Goal: Information Seeking & Learning: Compare options

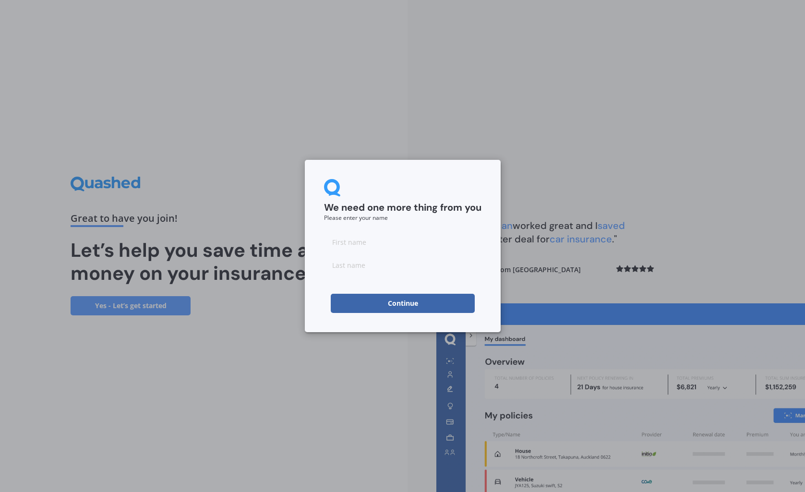
click at [352, 245] on input at bounding box center [403, 241] width 158 height 19
type input "[PERSON_NAME]"
click at [360, 266] on input at bounding box center [403, 264] width 158 height 19
type input "[PERSON_NAME]"
click at [388, 307] on button "Continue" at bounding box center [403, 303] width 144 height 19
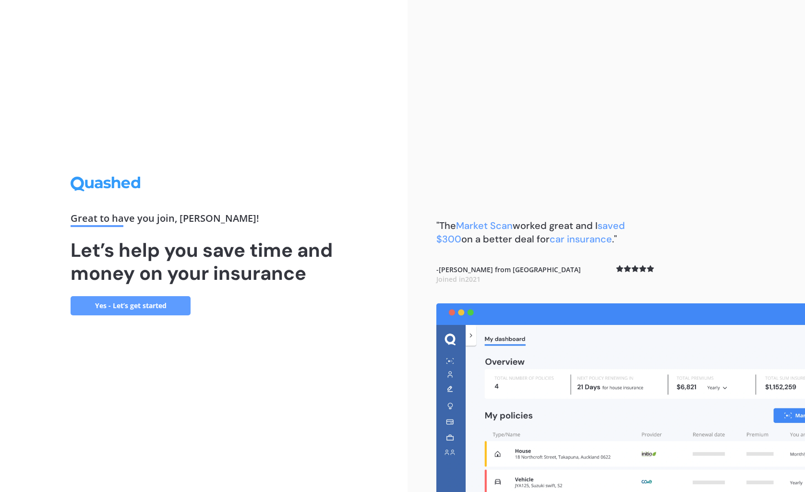
click at [160, 305] on link "Yes - Let’s get started" at bounding box center [131, 305] width 120 height 19
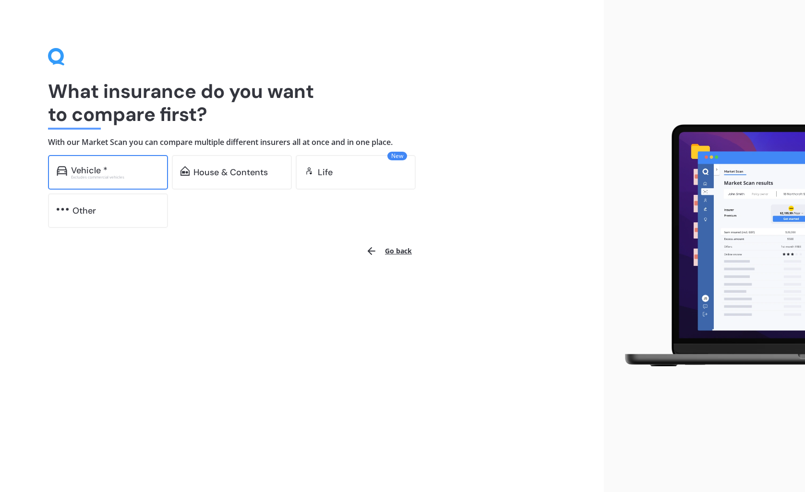
click at [83, 168] on div "Vehicle *" at bounding box center [89, 171] width 36 height 10
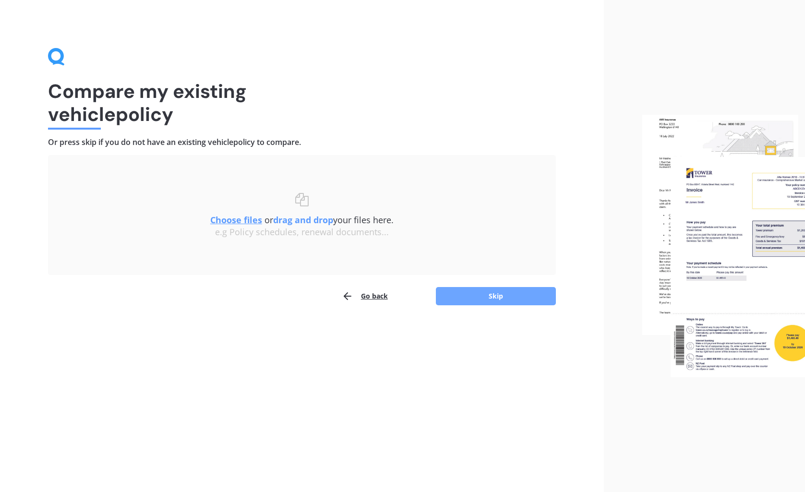
click at [481, 296] on button "Skip" at bounding box center [496, 296] width 120 height 18
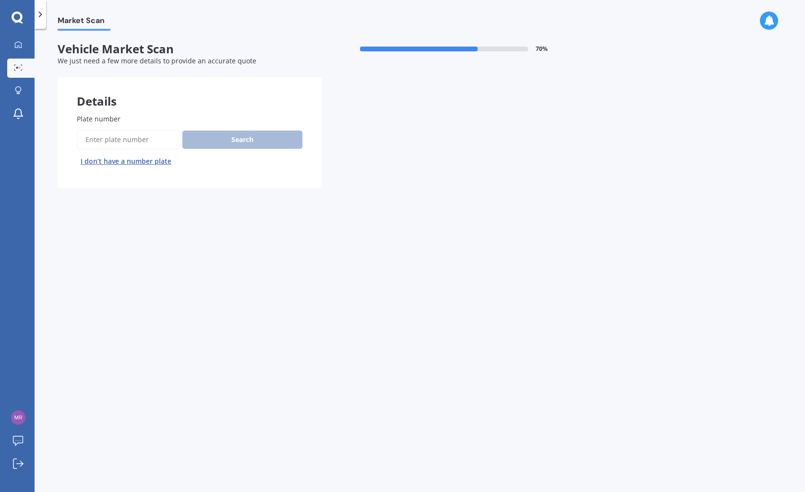
click at [95, 137] on input "Plate number" at bounding box center [128, 140] width 102 height 20
type input "drsRX"
click at [237, 138] on button "Search" at bounding box center [242, 140] width 120 height 18
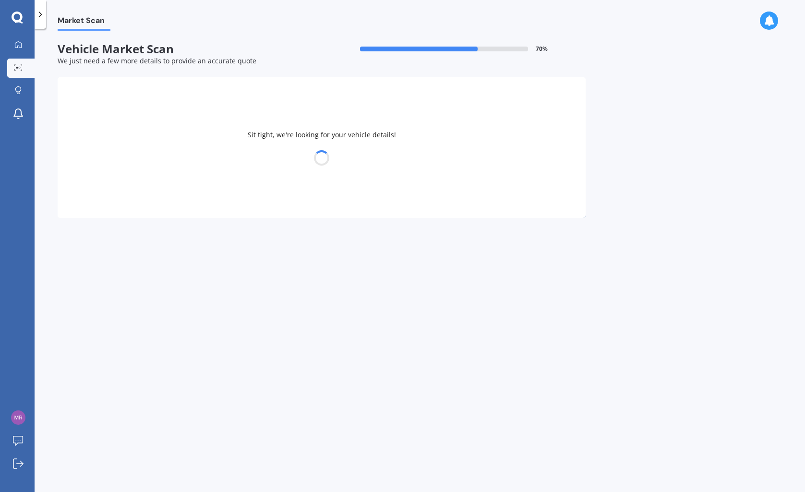
select select "SUBARU"
select select "FORESTER"
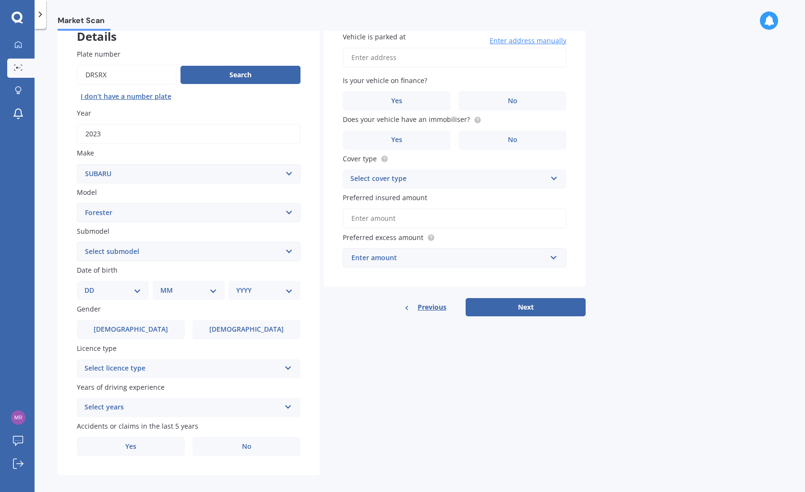
scroll to position [75, 0]
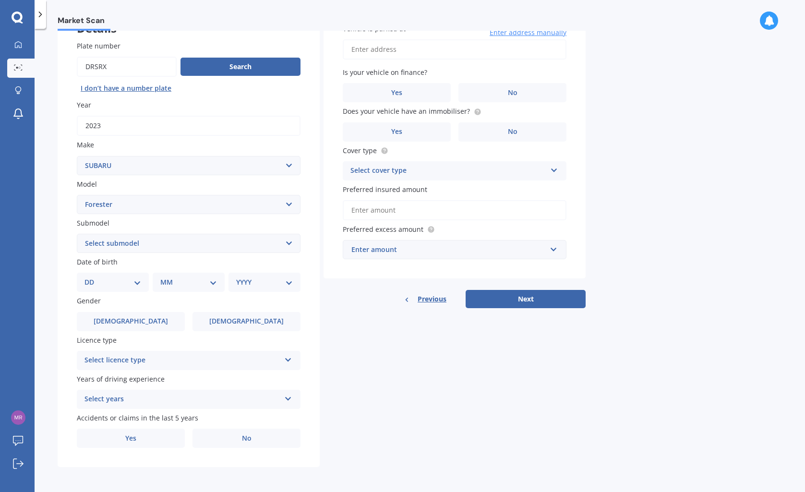
drag, startPoint x: 114, startPoint y: 64, endPoint x: 58, endPoint y: 63, distance: 55.7
click at [58, 63] on div "Plate number Search I don’t have a number plate Year [DATE] Make Select make AC…" at bounding box center [189, 245] width 262 height 446
type input "NHT88"
click at [223, 64] on button "Search" at bounding box center [241, 67] width 120 height 18
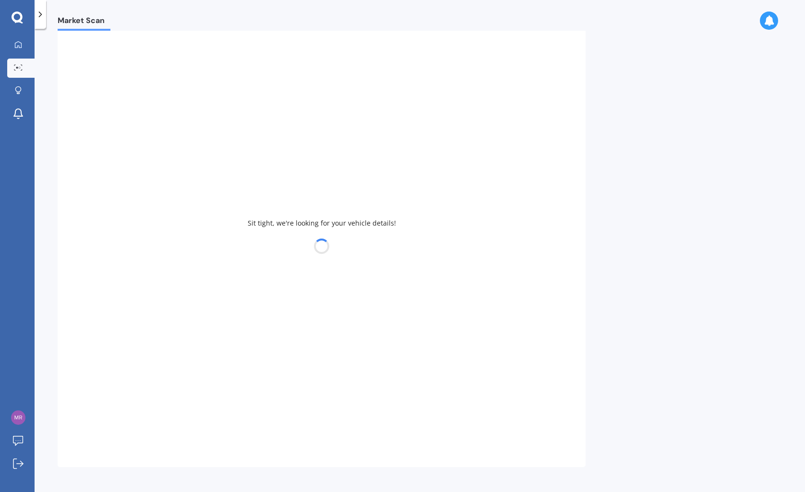
type input "2021"
select select "OUTBACK"
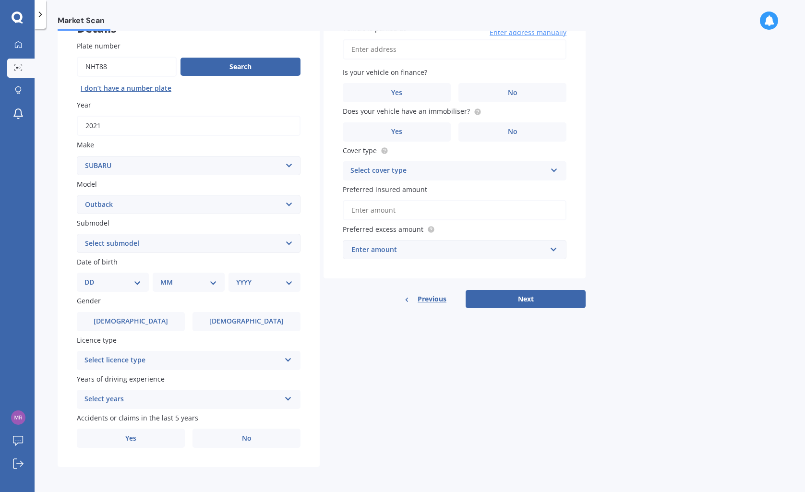
click at [120, 63] on input "Plate number" at bounding box center [127, 67] width 100 height 20
type input "NHT83"
click at [226, 67] on button "Search" at bounding box center [241, 67] width 120 height 18
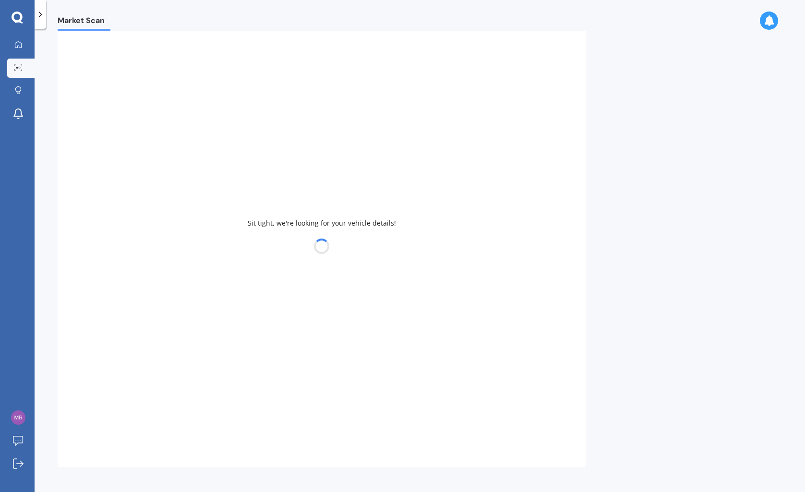
select select "FORESTER"
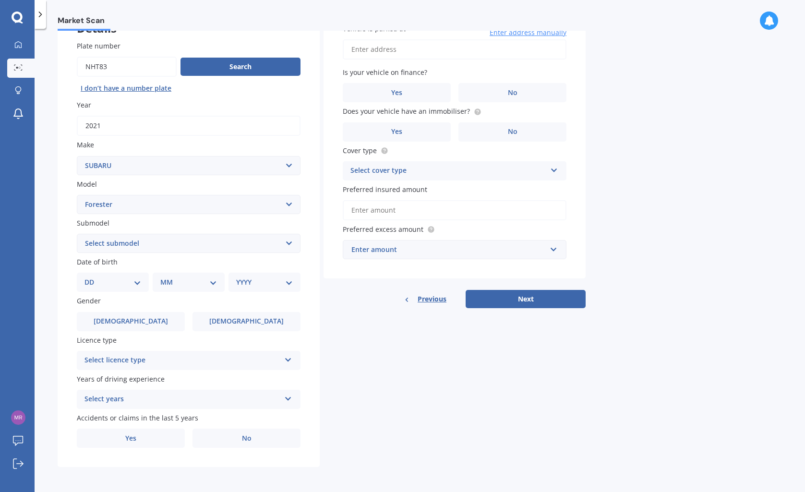
click at [291, 242] on select "Select submodel 2.0 Diesel 2.0 Turbo 2.0 XS 2.0 XT premium 2.5 Sti Turbo 2.5 XS…" at bounding box center [189, 243] width 224 height 19
click at [138, 282] on select "DD 01 02 03 04 05 06 07 08 09 10 11 12 13 14 15 16 17 18 19 20 21 22 23 24 25 2…" at bounding box center [113, 282] width 57 height 11
select select "14"
click at [92, 277] on select "DD 01 02 03 04 05 06 07 08 09 10 11 12 13 14 15 16 17 18 19 20 21 22 23 24 25 2…" at bounding box center [113, 282] width 57 height 11
click at [214, 281] on select "MM 01 02 03 04 05 06 07 08 09 10 11 12" at bounding box center [190, 282] width 53 height 11
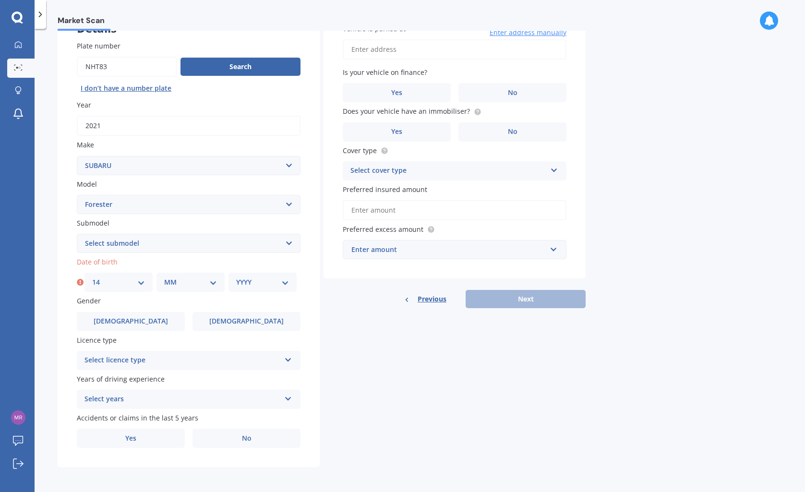
select select "04"
click at [164, 277] on select "MM 01 02 03 04 05 06 07 08 09 10 11 12" at bounding box center [190, 282] width 53 height 11
click at [286, 282] on select "YYYY 2025 2024 2023 2022 2021 2020 2019 2018 2017 2016 2015 2014 2013 2012 2011…" at bounding box center [262, 282] width 53 height 11
select select "1958"
click at [236, 277] on select "YYYY 2025 2024 2023 2022 2021 2020 2019 2018 2017 2016 2015 2014 2013 2012 2011…" at bounding box center [262, 282] width 53 height 11
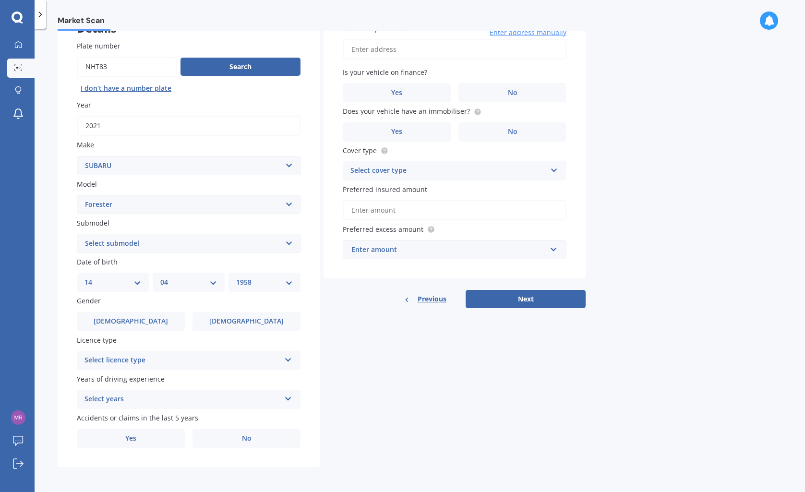
click at [288, 359] on icon at bounding box center [288, 358] width 8 height 7
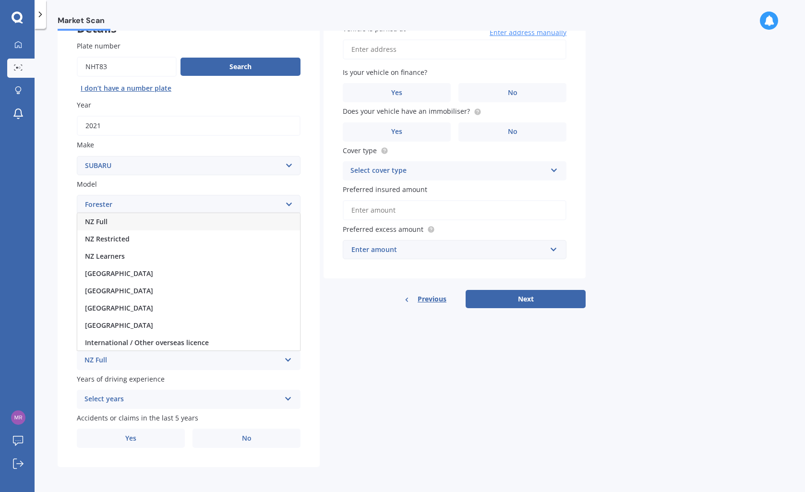
click at [129, 222] on div "NZ Full" at bounding box center [188, 221] width 223 height 17
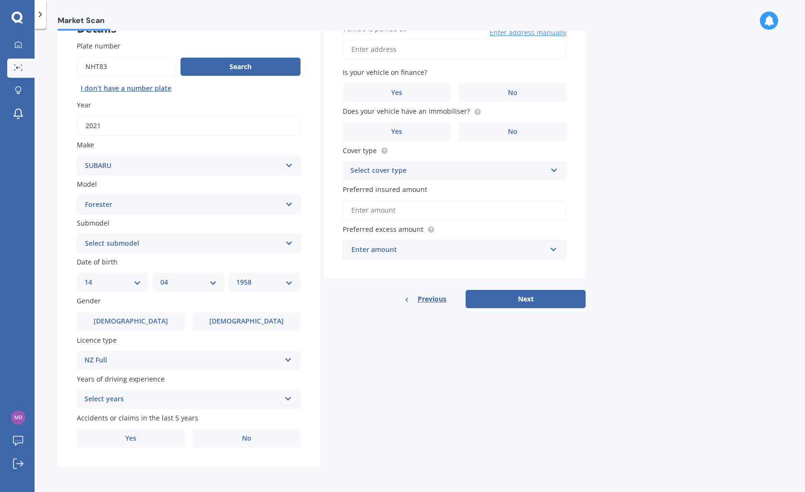
click at [291, 400] on icon at bounding box center [288, 397] width 8 height 7
click at [132, 310] on span "5 or more years" at bounding box center [111, 311] width 52 height 9
click at [135, 438] on span "Yes" at bounding box center [131, 439] width 12 height 8
click at [0, 0] on input "Yes" at bounding box center [0, 0] width 0 height 0
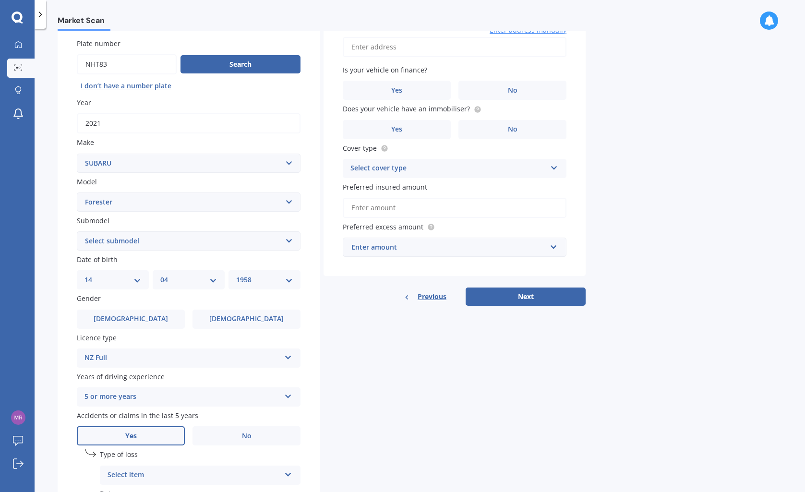
scroll to position [180, 0]
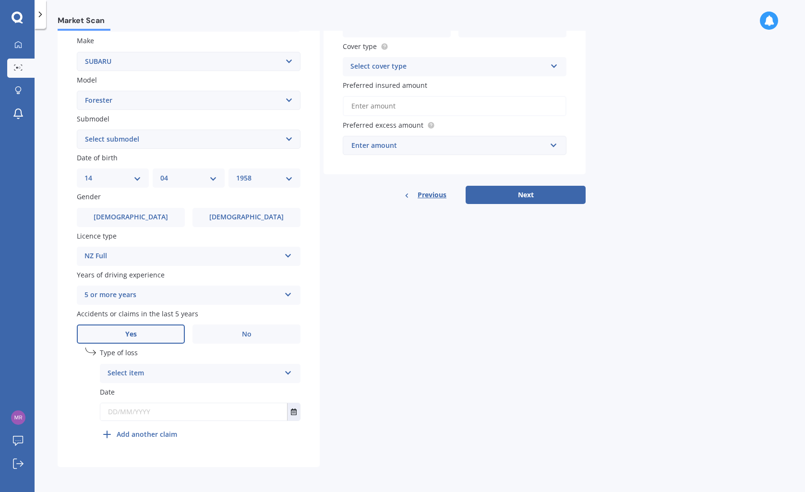
click at [288, 373] on icon at bounding box center [288, 371] width 8 height 7
click at [171, 390] on div "At fault accident" at bounding box center [200, 392] width 200 height 17
click at [146, 413] on input "text" at bounding box center [193, 411] width 187 height 17
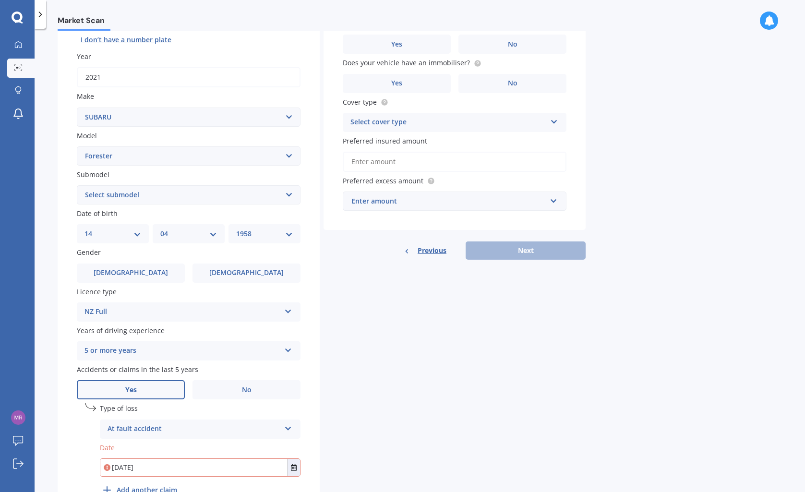
scroll to position [0, 0]
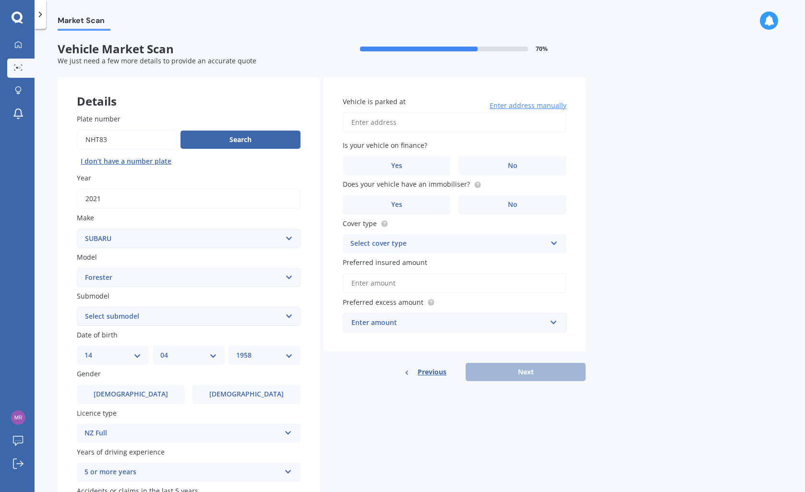
type input "[DATE]"
click at [365, 121] on input "Vehicle is parked at" at bounding box center [455, 122] width 224 height 20
type input "[STREET_ADDRESS]"
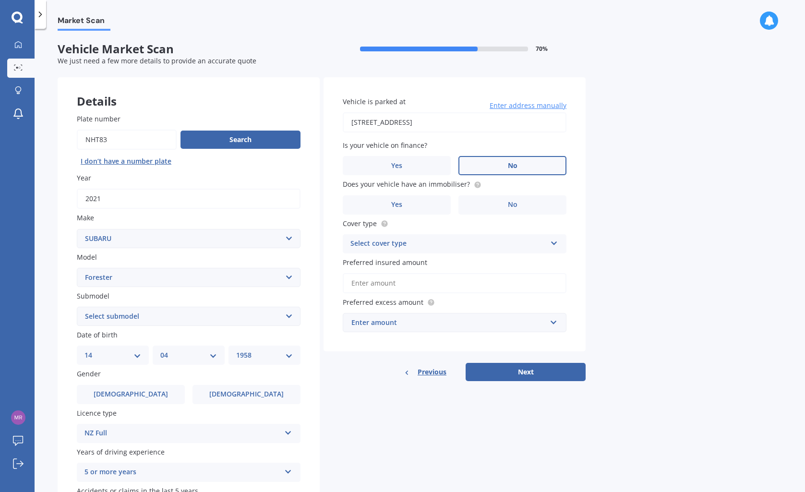
click at [503, 170] on label "No" at bounding box center [513, 165] width 108 height 19
click at [0, 0] on input "No" at bounding box center [0, 0] width 0 height 0
click at [404, 208] on label "Yes" at bounding box center [397, 204] width 108 height 19
click at [0, 0] on input "Yes" at bounding box center [0, 0] width 0 height 0
click at [554, 243] on icon at bounding box center [554, 241] width 8 height 7
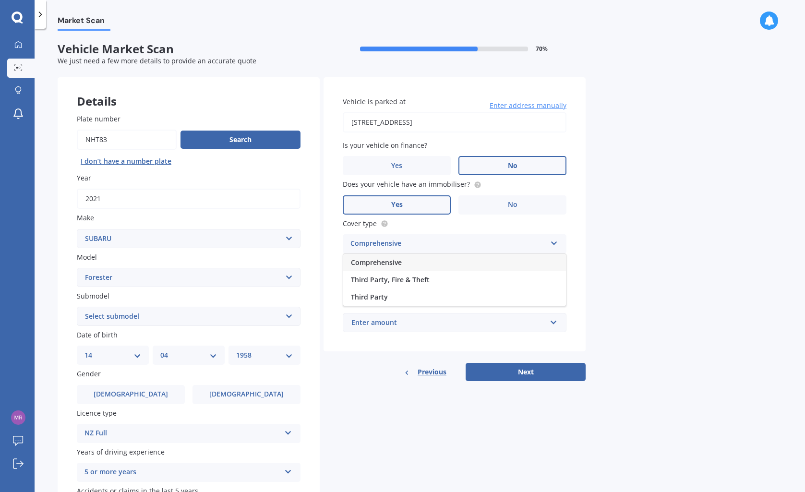
click at [387, 262] on span "Comprehensive" at bounding box center [376, 262] width 51 height 9
click at [401, 288] on input "Preferred insured amount" at bounding box center [455, 283] width 224 height 20
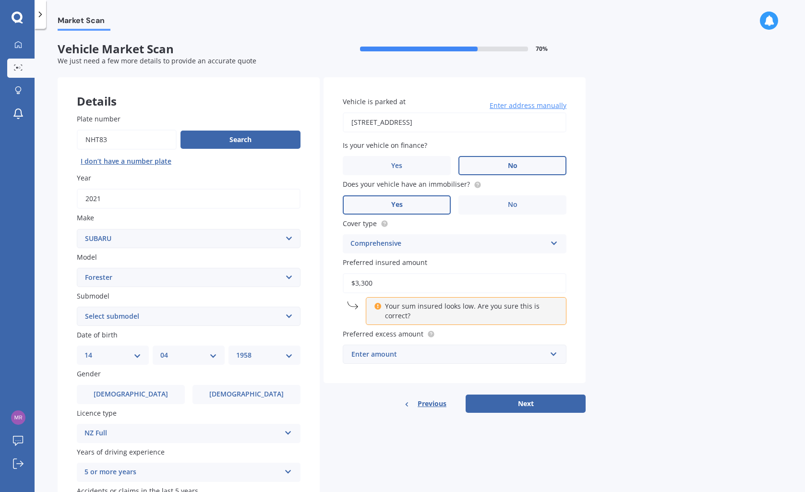
type input "$33,000"
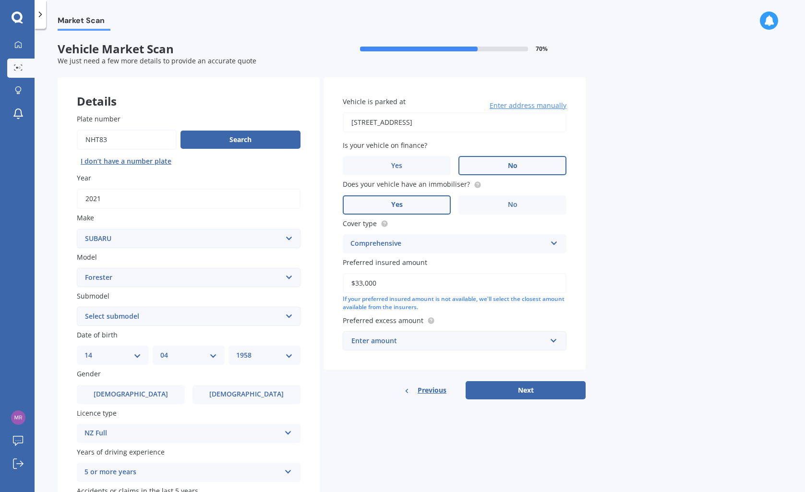
drag, startPoint x: 375, startPoint y: 285, endPoint x: 337, endPoint y: 281, distance: 38.6
click at [337, 282] on div "Vehicle is parked at [STREET_ADDRESS] Enter address manually Is your vehicle on…" at bounding box center [455, 223] width 262 height 292
type input "$33,000"
click at [552, 342] on input "text" at bounding box center [451, 340] width 215 height 18
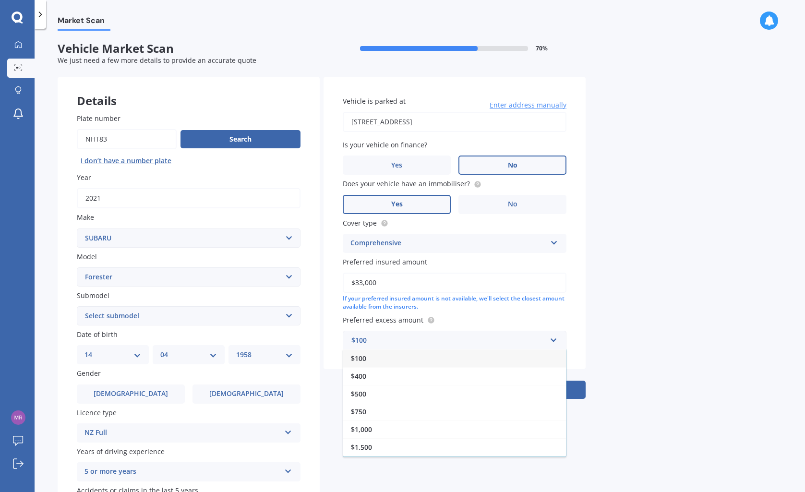
click at [362, 413] on span "$750" at bounding box center [358, 411] width 15 height 9
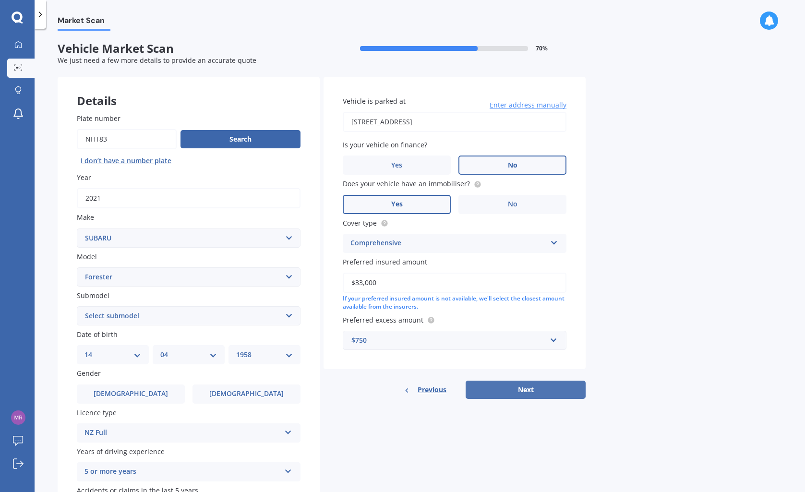
click at [523, 394] on button "Next" at bounding box center [526, 390] width 120 height 18
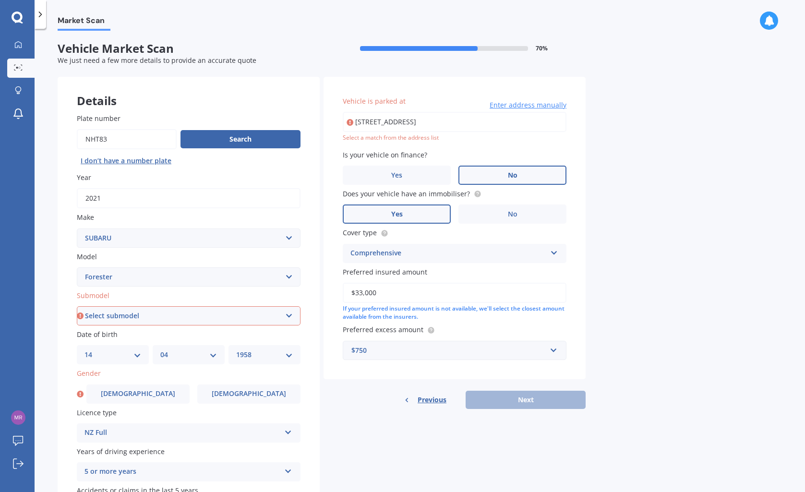
click at [289, 316] on select "Select submodel 2.0 Diesel 2.0 Turbo 2.0 XS 2.0 XT premium 2.5 Sti Turbo 2.5 XS…" at bounding box center [189, 315] width 224 height 19
select select "2.5I PREMIUM"
click at [77, 307] on select "Select submodel 2.0 Diesel 2.0 Turbo 2.0 XS 2.0 XT premium 2.5 Sti Turbo 2.5 XS…" at bounding box center [189, 315] width 224 height 19
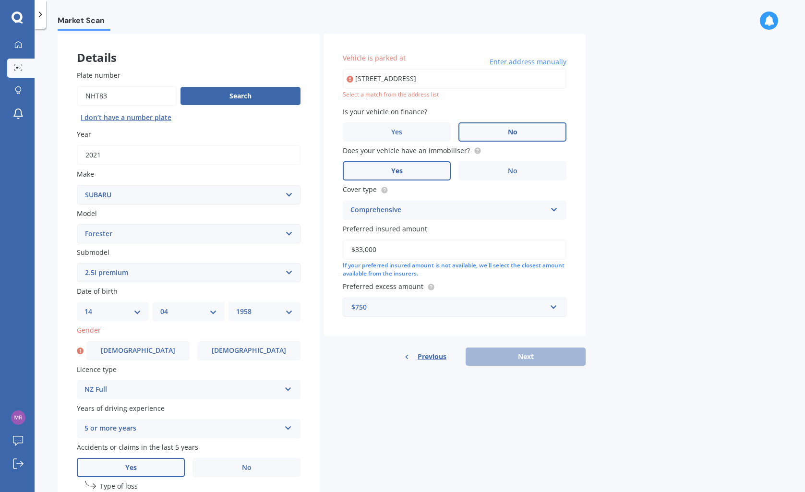
scroll to position [50, 0]
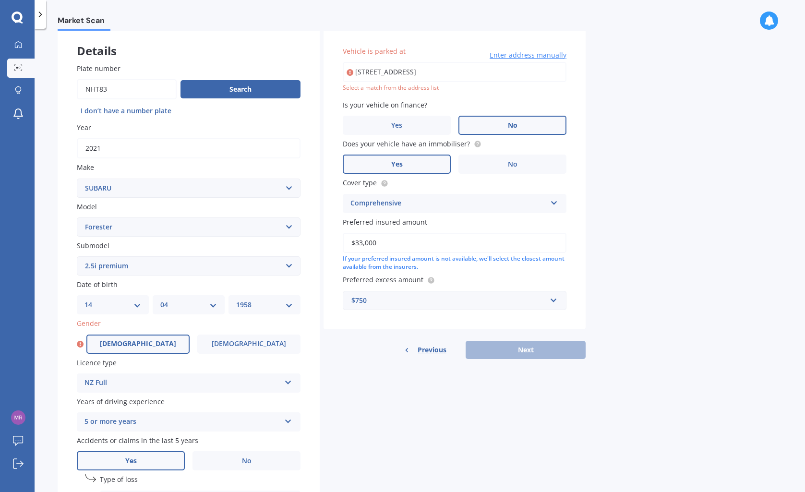
click at [132, 341] on span "[DEMOGRAPHIC_DATA]" at bounding box center [138, 344] width 76 height 8
click at [0, 0] on input "[DEMOGRAPHIC_DATA]" at bounding box center [0, 0] width 0 height 0
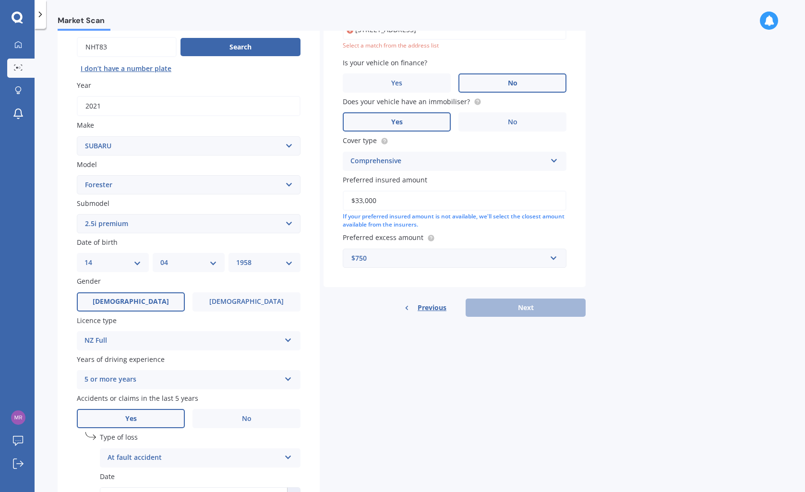
scroll to position [0, 0]
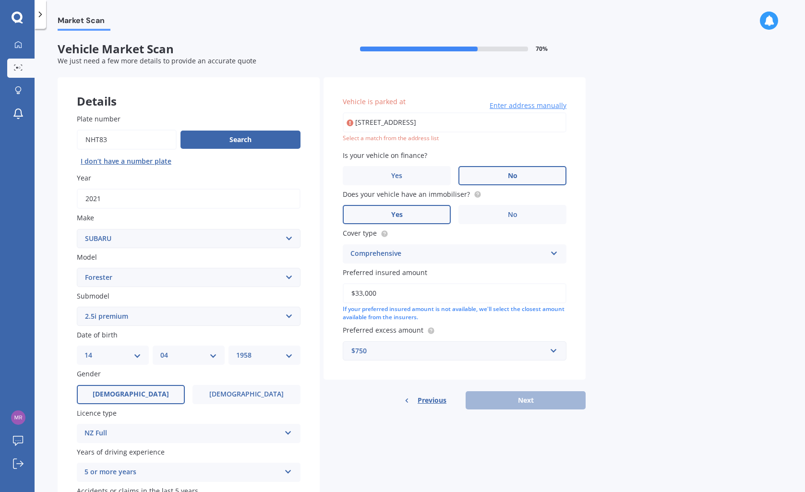
drag, startPoint x: 484, startPoint y: 122, endPoint x: 367, endPoint y: 130, distance: 116.9
click at [331, 121] on div "Vehicle is parked at [STREET_ADDRESS] Enter address manually Select a match fro…" at bounding box center [455, 228] width 262 height 303
click at [349, 121] on icon at bounding box center [350, 123] width 7 height 10
click at [512, 106] on span "Enter address manually" at bounding box center [528, 106] width 77 height 10
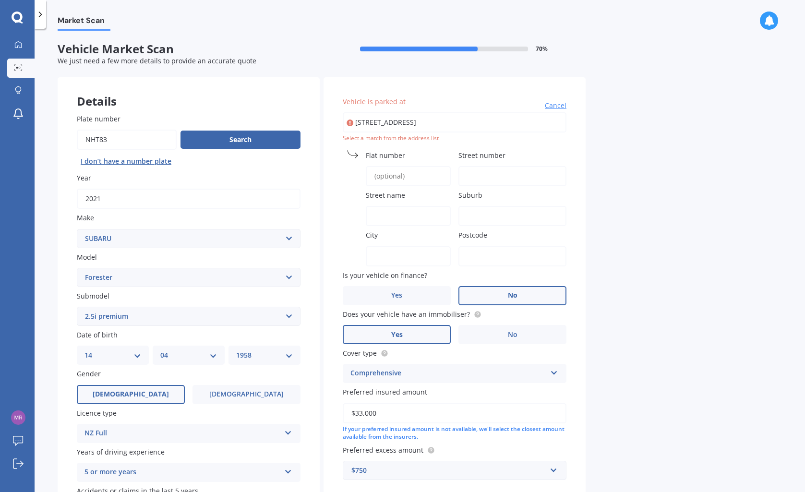
click at [407, 172] on input "Flat number" at bounding box center [408, 176] width 85 height 20
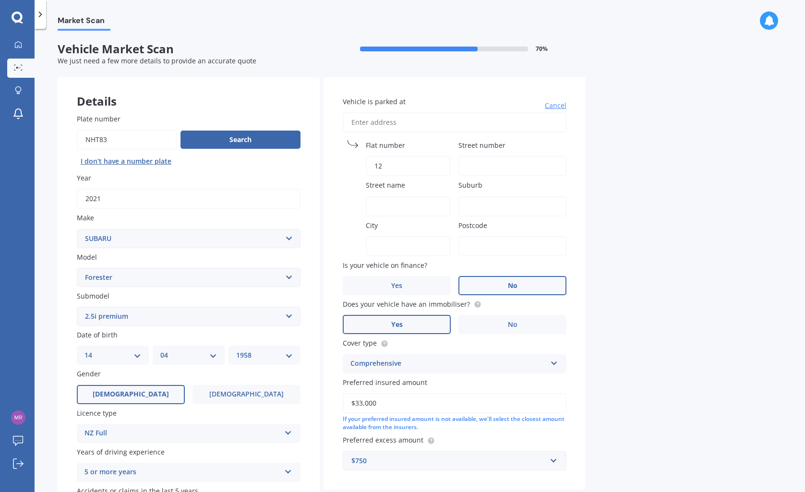
type input "1"
click at [473, 166] on input "Street number" at bounding box center [513, 166] width 108 height 20
type input "127"
type input "[STREET_ADDRESS]"
type input "Manuwai Drive"
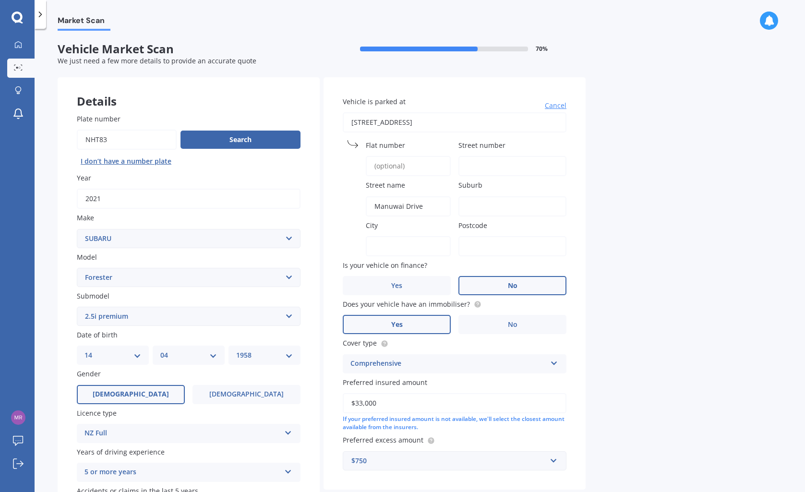
type input "[GEOGRAPHIC_DATA]"
type input "3110"
click at [479, 168] on input "Street number" at bounding box center [513, 166] width 108 height 20
type input "127"
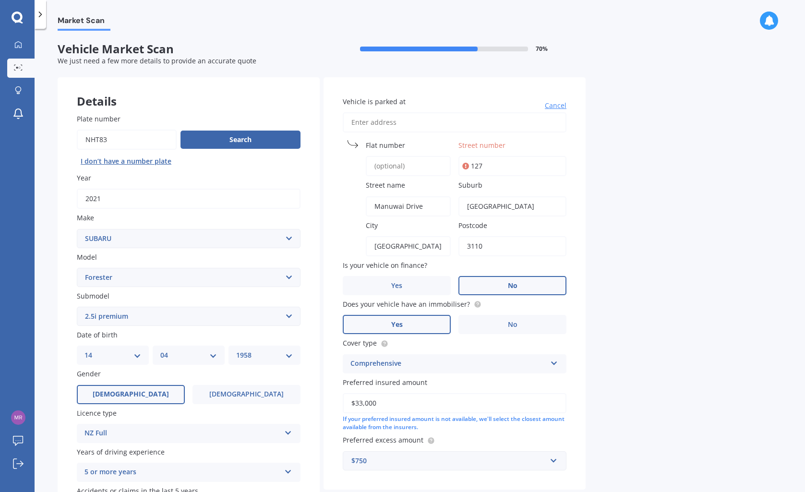
type input "[STREET_ADDRESS]"
type input "127"
click at [631, 277] on div "Market Scan Vehicle Market Scan 70 % We just need a few more details to provide…" at bounding box center [420, 262] width 771 height 463
click at [384, 204] on input "Street name" at bounding box center [408, 206] width 85 height 20
type input "Manuwai Drive"
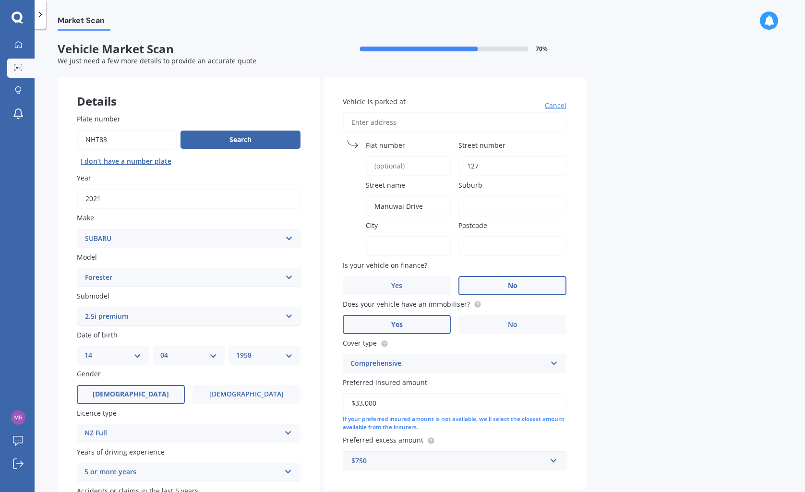
type input "[STREET_ADDRESS]"
type input "[GEOGRAPHIC_DATA]"
type input "3110"
click at [404, 206] on input "Street name" at bounding box center [408, 206] width 85 height 20
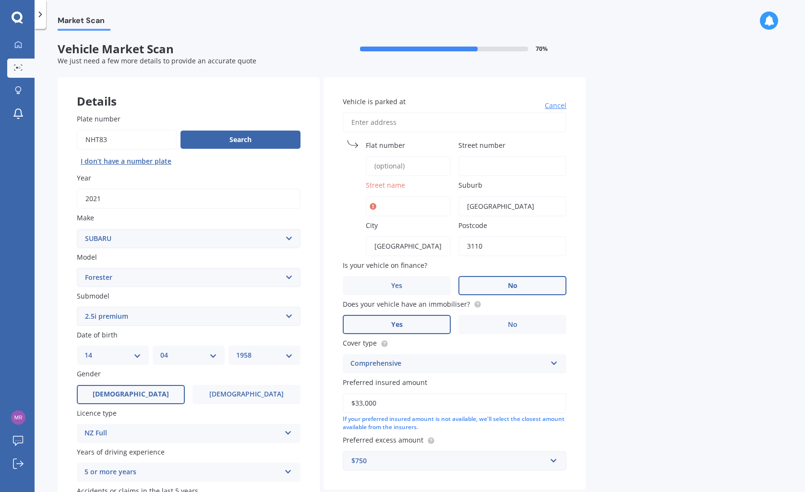
type input "Manuwai Drive"
type input "[STREET_ADDRESS]"
type input "127"
click at [364, 120] on input "Vehicle is parked at" at bounding box center [455, 122] width 224 height 20
type input "1"
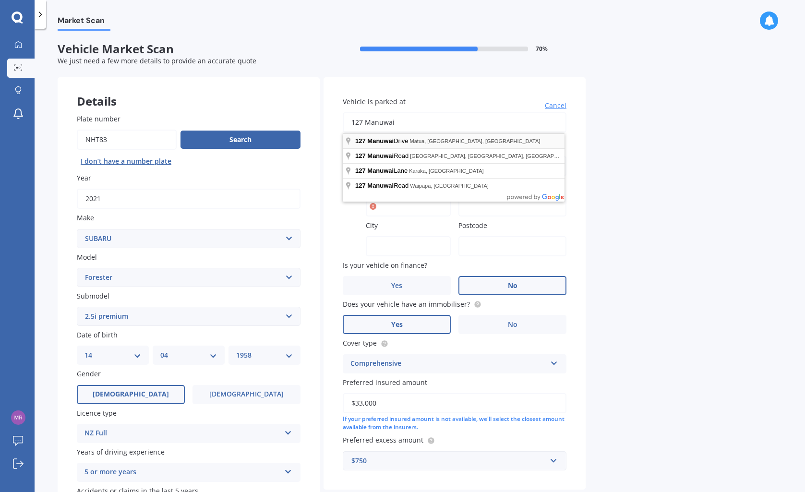
type input "[STREET_ADDRESS]"
type input "127"
type input "Manuwai Drive"
type input "[GEOGRAPHIC_DATA]"
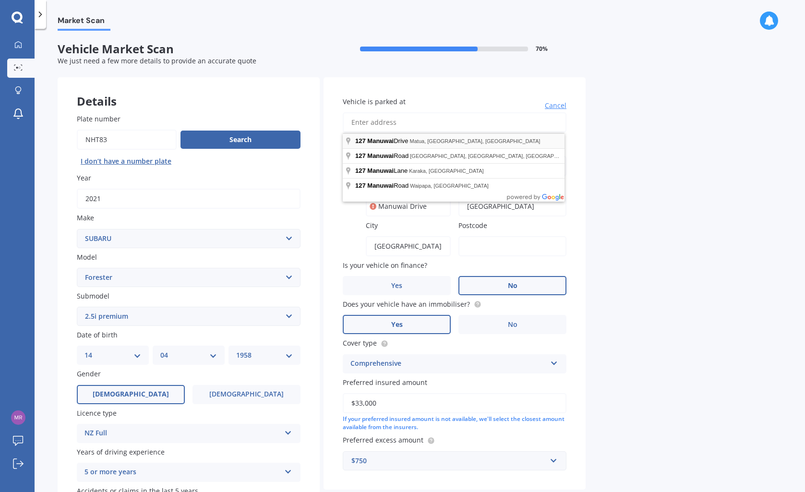
type input "3110"
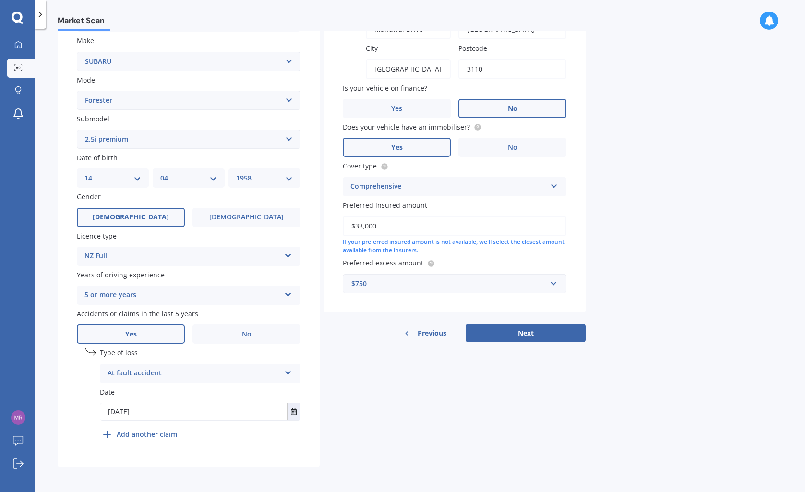
scroll to position [180, 0]
click at [541, 335] on button "Next" at bounding box center [526, 333] width 120 height 18
select select "14"
select select "04"
select select "1958"
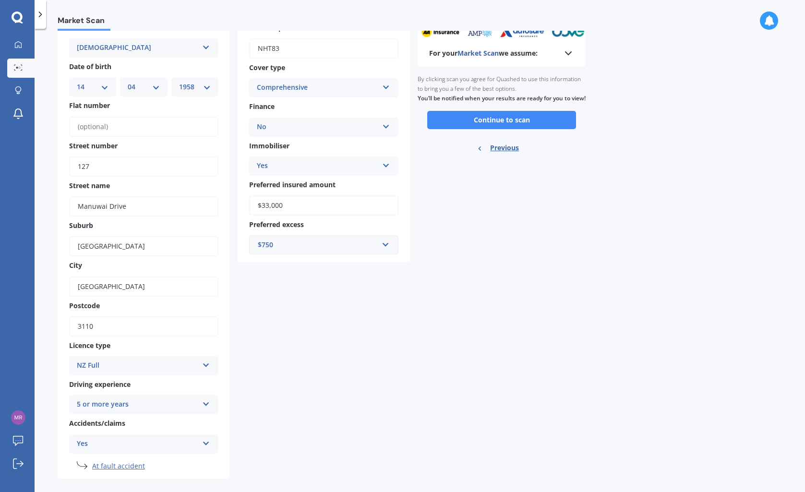
scroll to position [76, 0]
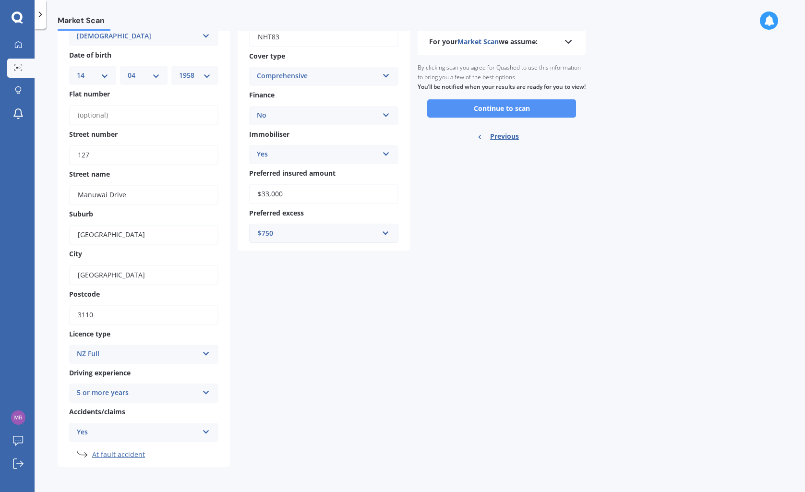
click at [501, 112] on button "Continue to scan" at bounding box center [501, 108] width 149 height 18
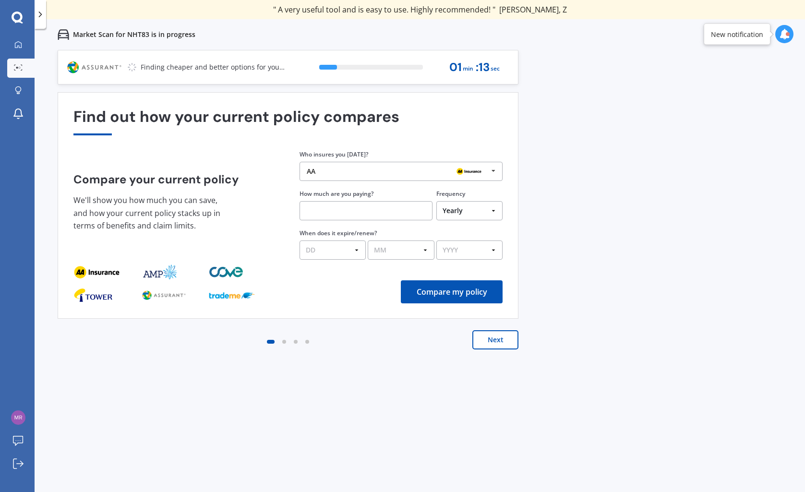
click at [452, 293] on button "Compare my policy" at bounding box center [452, 291] width 102 height 23
click at [325, 207] on input "text" at bounding box center [366, 210] width 133 height 19
type input "$1,750.00"
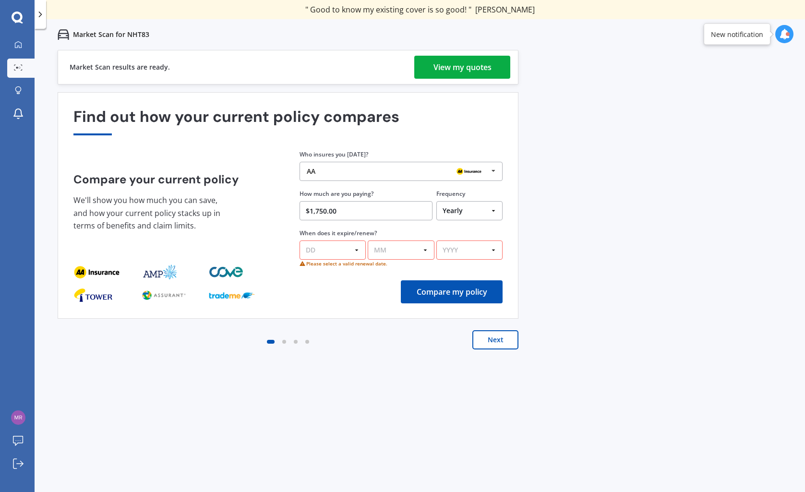
click at [328, 248] on select "DD 01 02 03 04 05 06 07 08 09 10 11 12 13 14 15 16 17 18 19 20 21 22 23 24 25 2…" at bounding box center [333, 250] width 66 height 19
select select "01"
click at [300, 241] on select "DD 01 02 03 04 05 06 07 08 09 10 11 12 13 14 15 16 17 18 19 20 21 22 23 24 25 2…" at bounding box center [333, 250] width 66 height 19
click at [428, 249] on select "MM 01 02 03 04 05 06 07 08 09 10 11 12" at bounding box center [401, 250] width 66 height 19
select select "03"
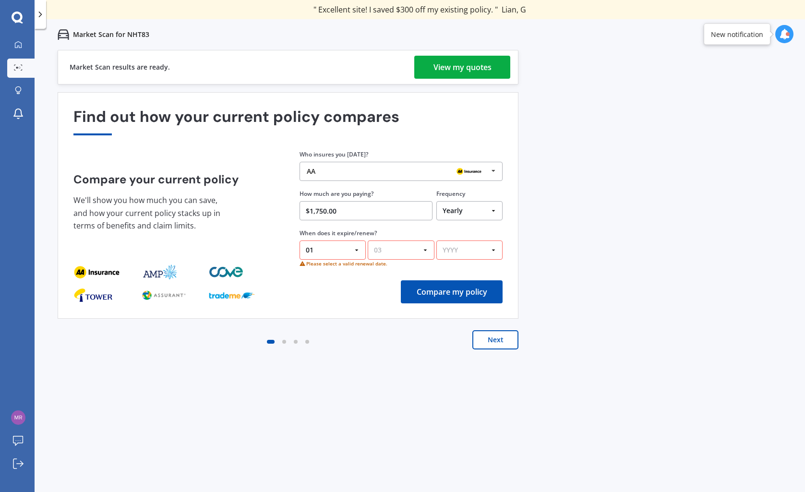
click at [368, 241] on select "MM 01 02 03 04 05 06 07 08 09 10 11 12" at bounding box center [401, 250] width 66 height 19
click at [493, 250] on select "YYYY 2026 2025 2024" at bounding box center [470, 250] width 66 height 19
select select "2026"
click at [437, 241] on select "YYYY 2026 2025 2024" at bounding box center [470, 250] width 66 height 19
click at [474, 288] on button "Compare my policy" at bounding box center [452, 291] width 102 height 23
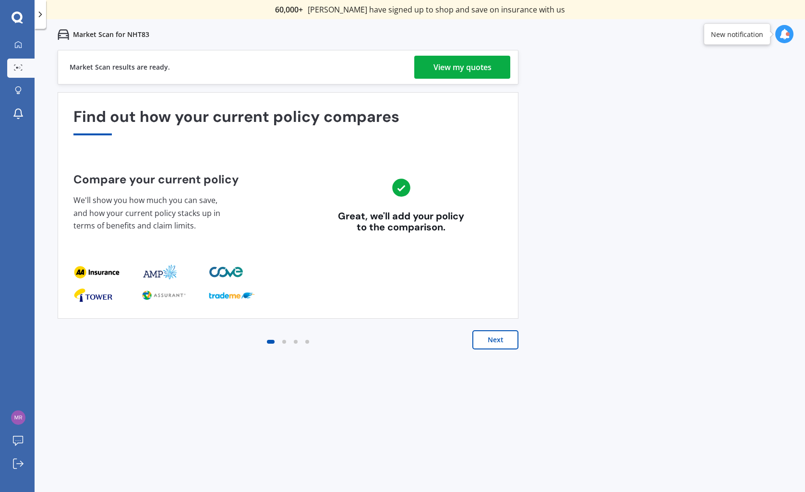
drag, startPoint x: 495, startPoint y: 342, endPoint x: 504, endPoint y: 346, distance: 9.7
click at [496, 342] on button "Next" at bounding box center [496, 339] width 46 height 19
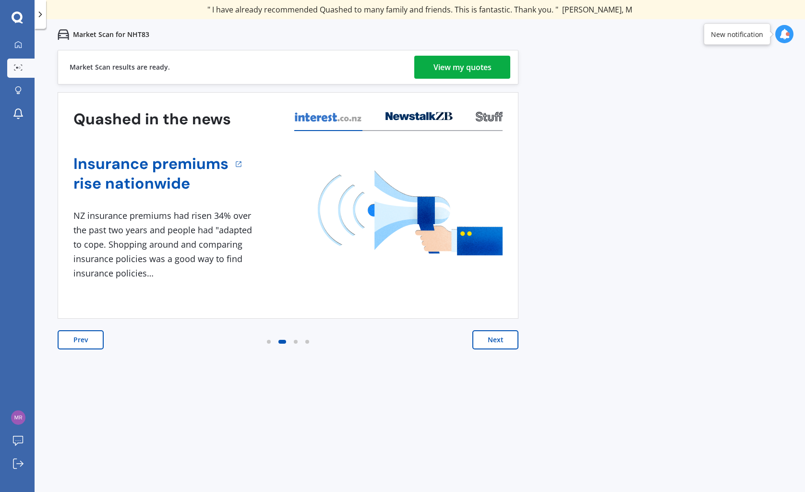
click at [496, 343] on button "Next" at bounding box center [496, 339] width 46 height 19
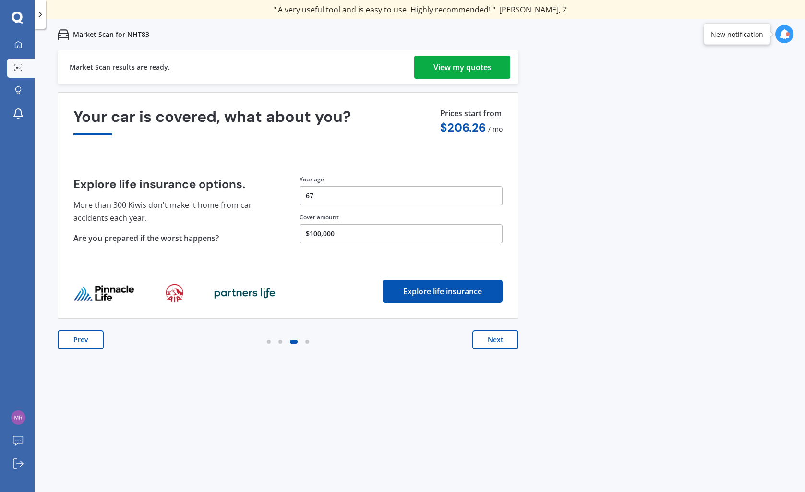
click at [494, 340] on button "Next" at bounding box center [496, 339] width 46 height 19
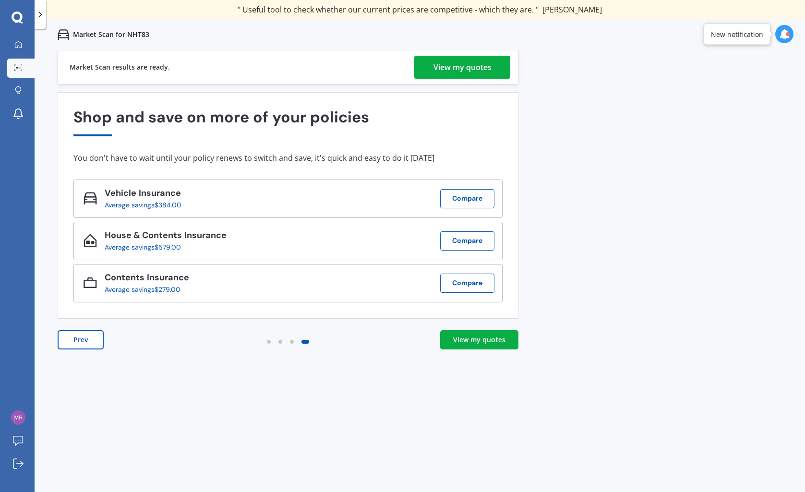
click at [446, 68] on div "View my quotes" at bounding box center [463, 67] width 58 height 23
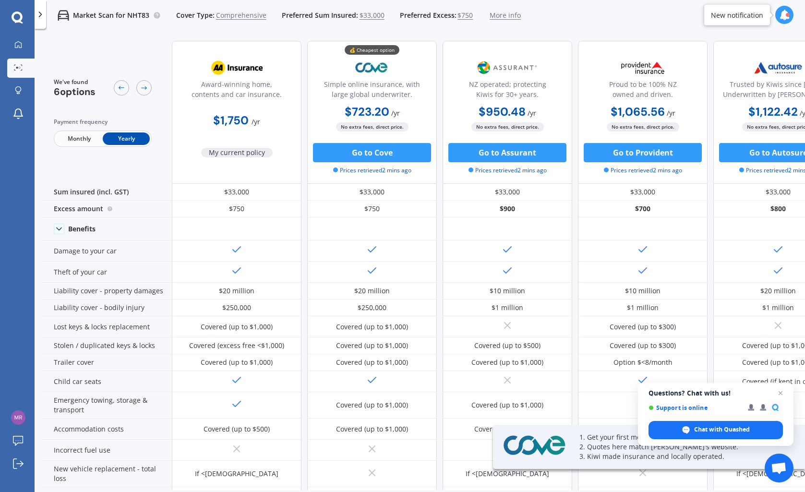
drag, startPoint x: 613, startPoint y: 18, endPoint x: 615, endPoint y: 2, distance: 16.4
click at [601, 19] on div "Market Scan for NHT83 Cover Type: Comprehensive Preferred Sum Insured: $33,000 …" at bounding box center [420, 15] width 771 height 31
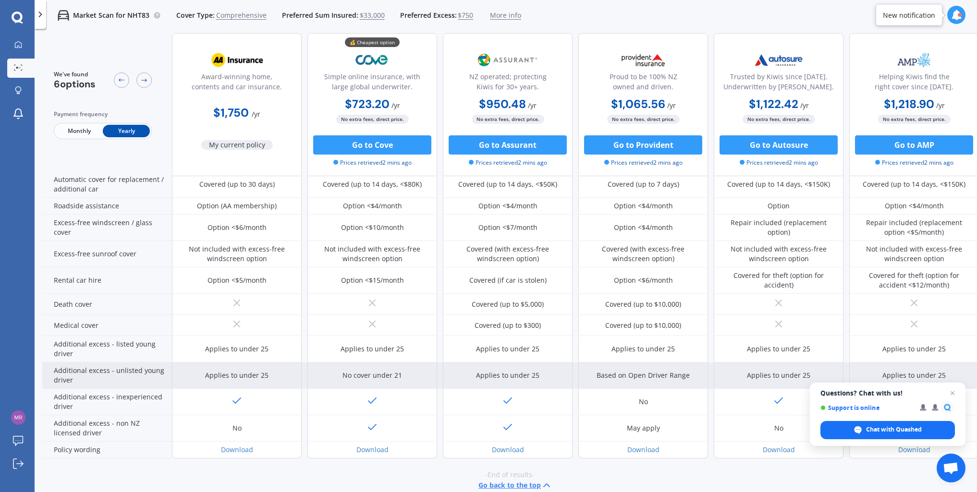
scroll to position [333, 0]
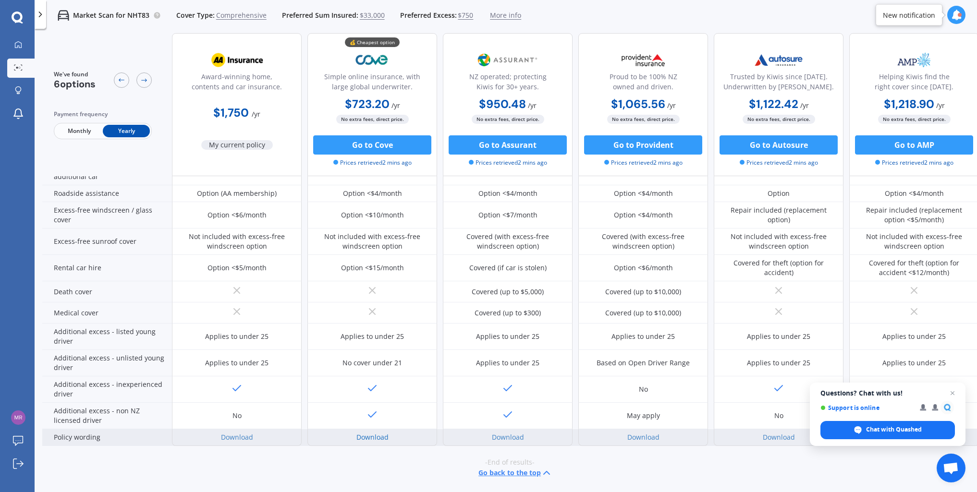
click at [365, 433] on link "Download" at bounding box center [372, 437] width 32 height 9
